Goal: Browse casually

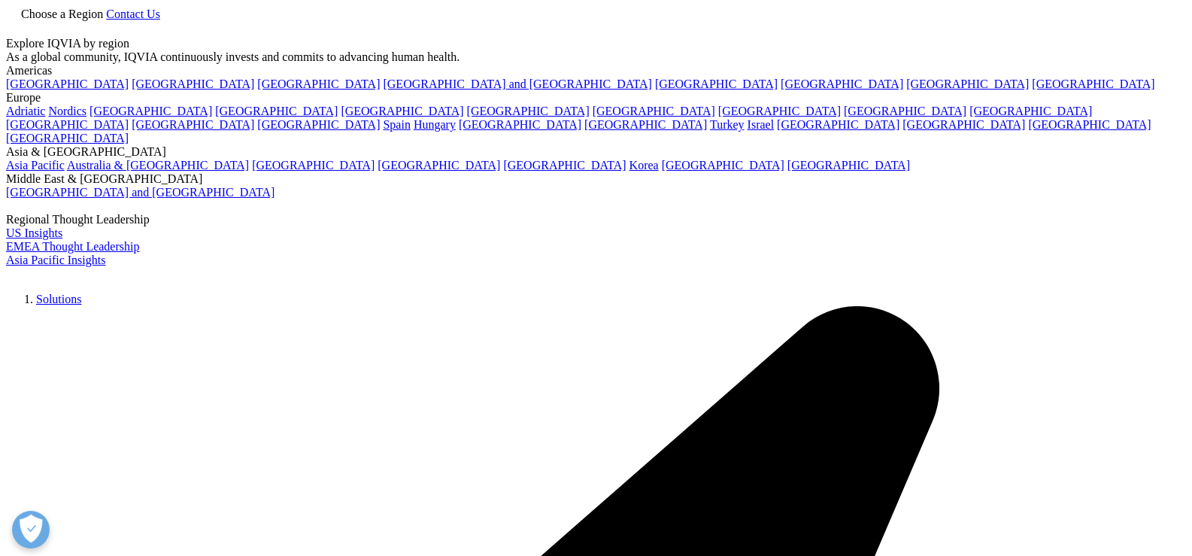
drag, startPoint x: 419, startPoint y: 199, endPoint x: 160, endPoint y: 192, distance: 258.7
drag, startPoint x: 160, startPoint y: 192, endPoint x: 417, endPoint y: 185, distance: 256.5
